Goal: Information Seeking & Learning: Learn about a topic

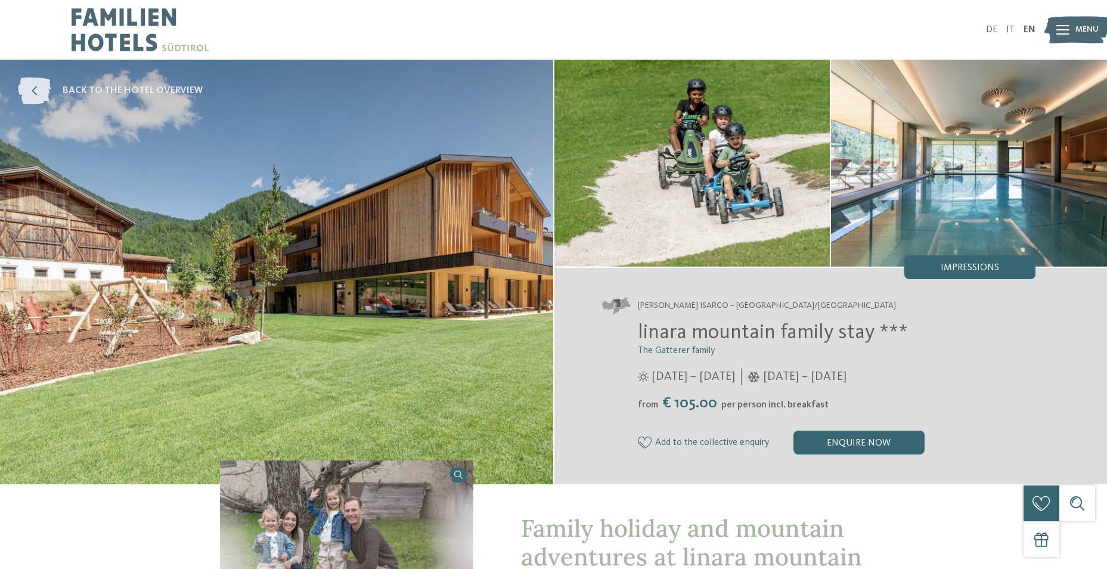
click at [48, 85] on icon at bounding box center [34, 91] width 33 height 27
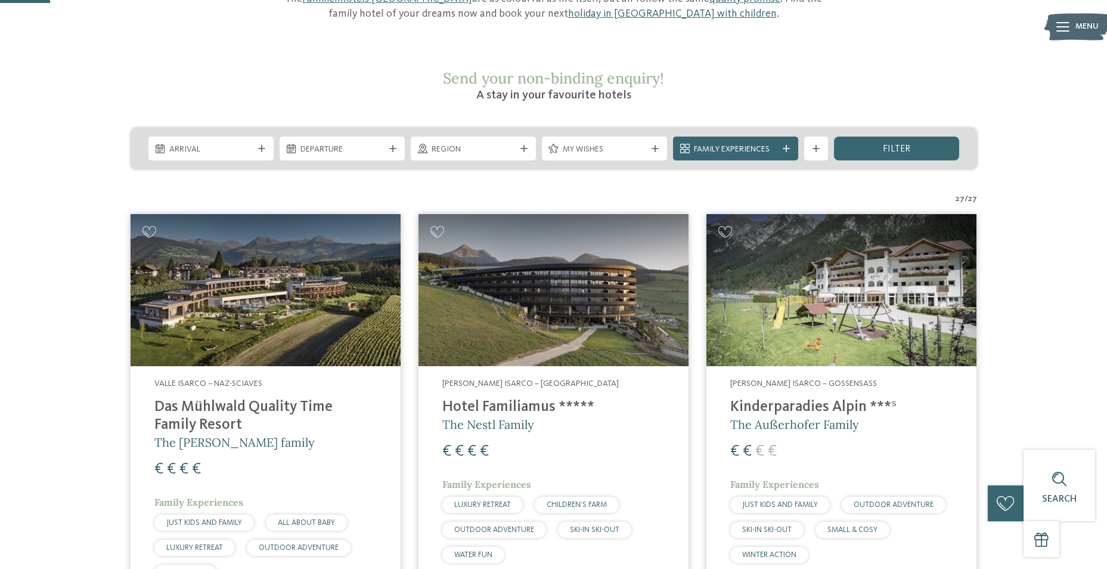
click at [544, 294] on img at bounding box center [554, 290] width 270 height 152
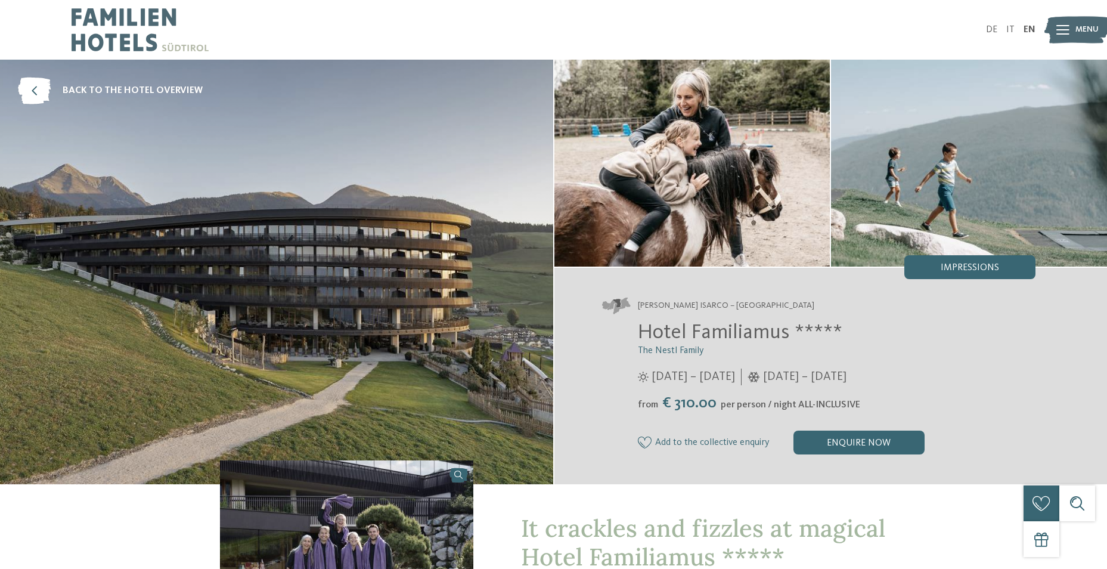
drag, startPoint x: 0, startPoint y: 0, endPoint x: 412, endPoint y: 231, distance: 472.4
click at [412, 231] on img at bounding box center [276, 272] width 553 height 424
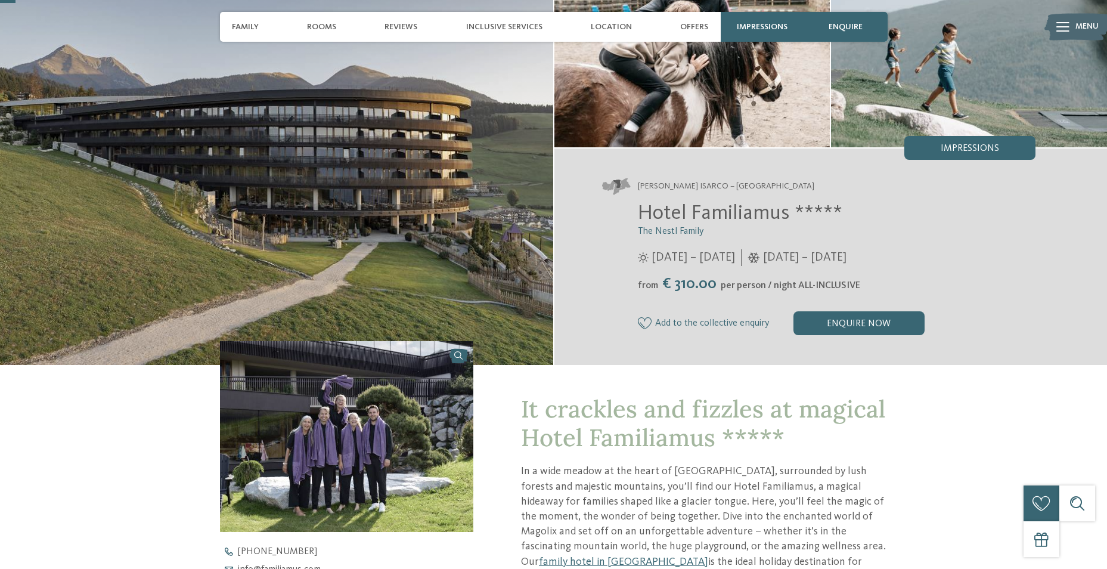
scroll to position [60, 0]
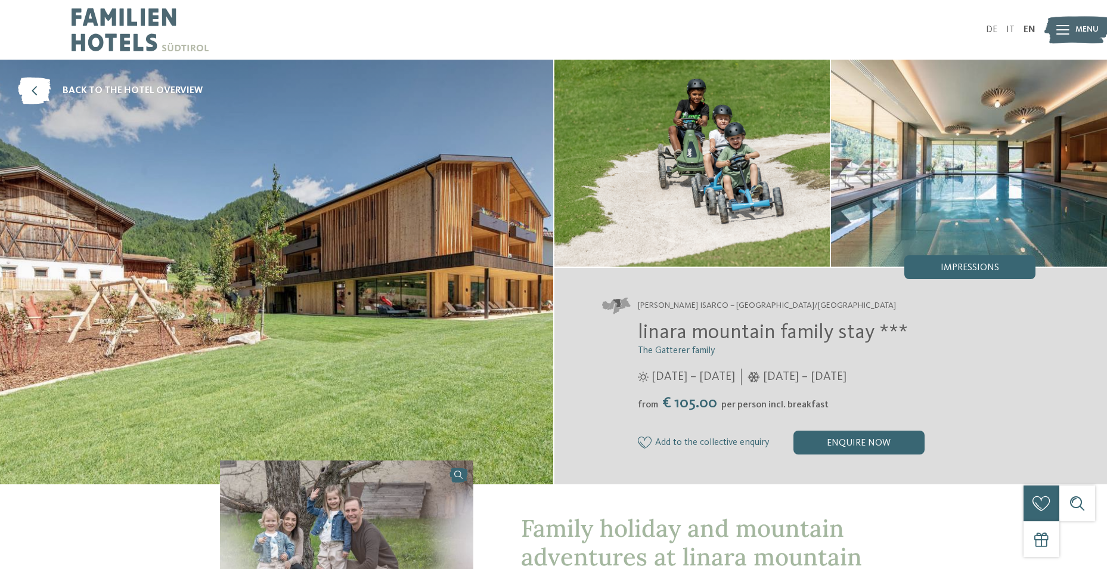
click at [1065, 28] on icon at bounding box center [1062, 30] width 13 height 10
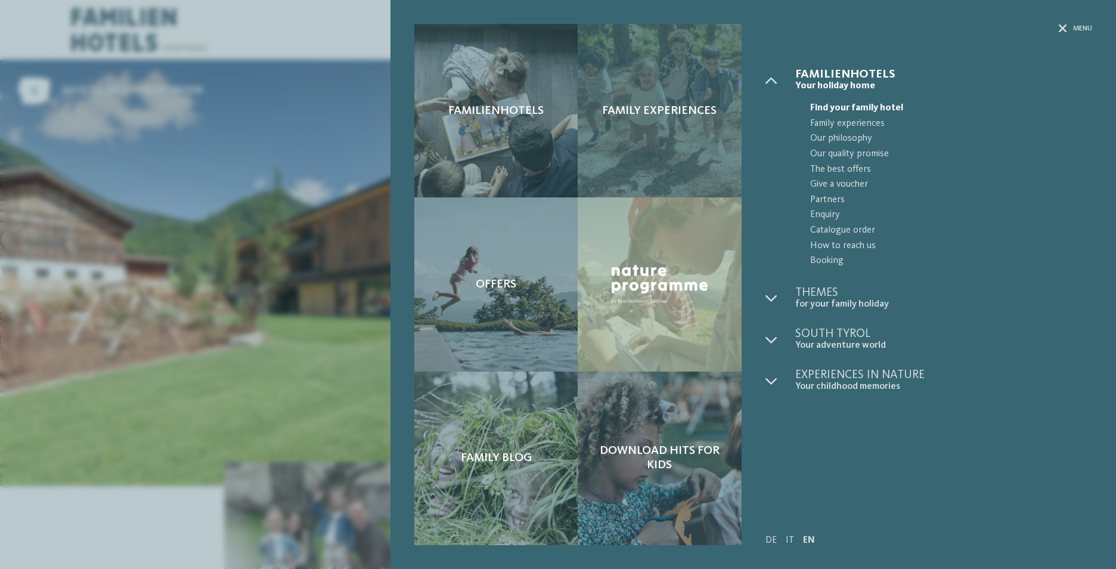
click at [677, 122] on div "Family experiences" at bounding box center [659, 110] width 163 height 173
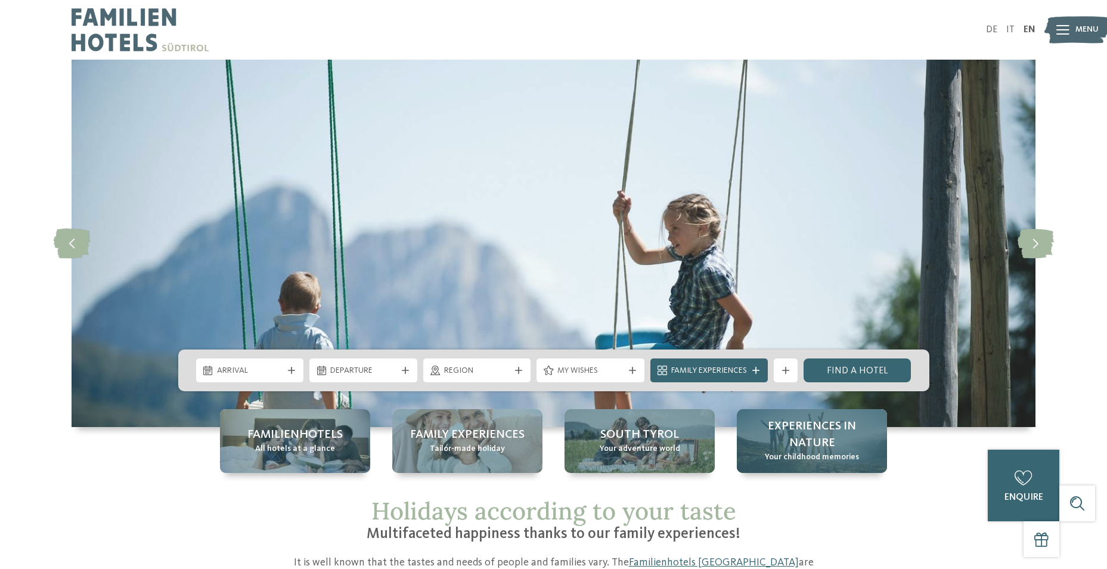
click at [814, 452] on span "Your childhood memories" at bounding box center [812, 457] width 94 height 12
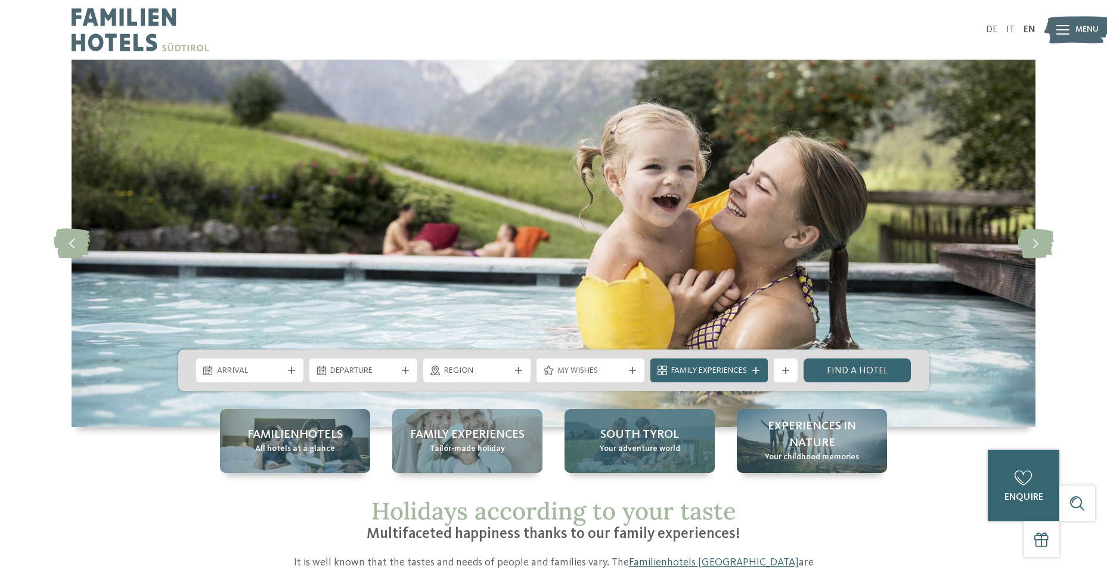
click at [682, 444] on div "South Tyrol Your adventure world" at bounding box center [640, 441] width 150 height 64
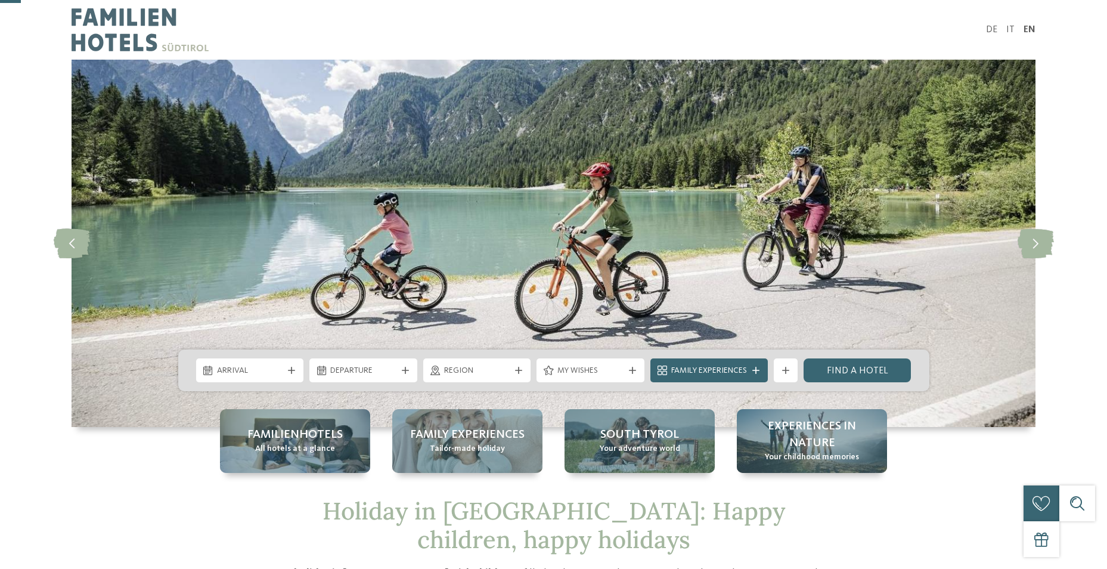
scroll to position [238, 0]
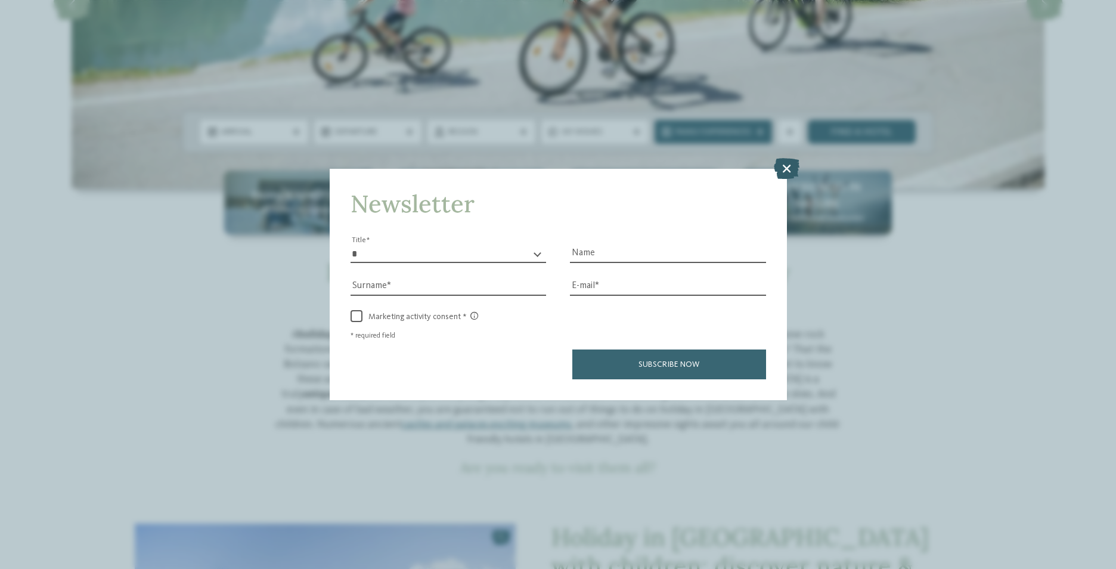
click at [789, 160] on icon at bounding box center [787, 167] width 26 height 21
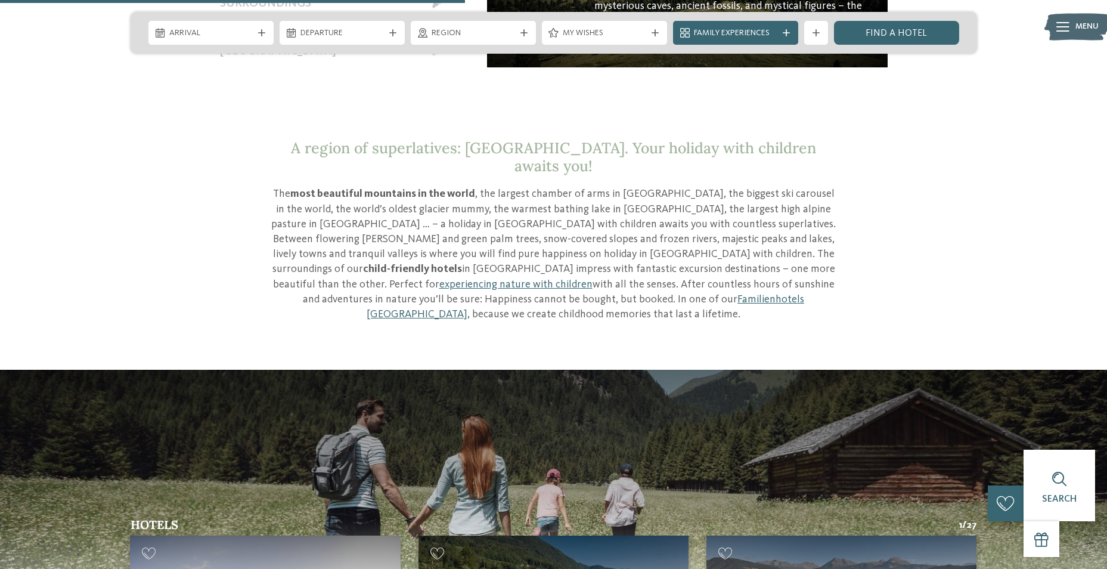
scroll to position [894, 0]
